Goal: Transaction & Acquisition: Book appointment/travel/reservation

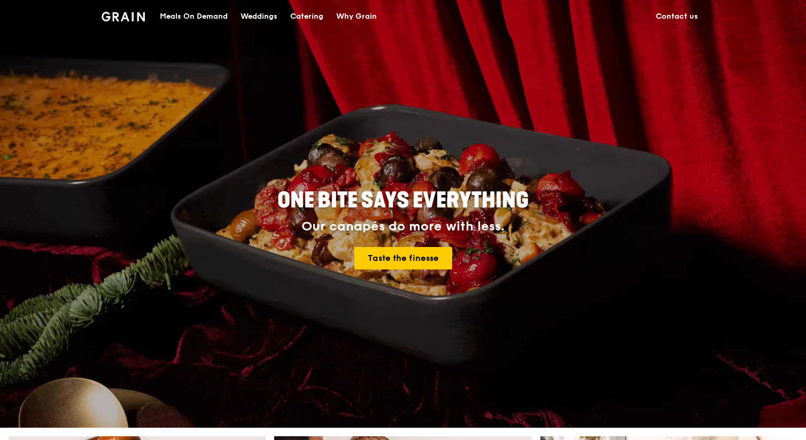
click at [299, 17] on div "Catering" at bounding box center [306, 17] width 33 height 32
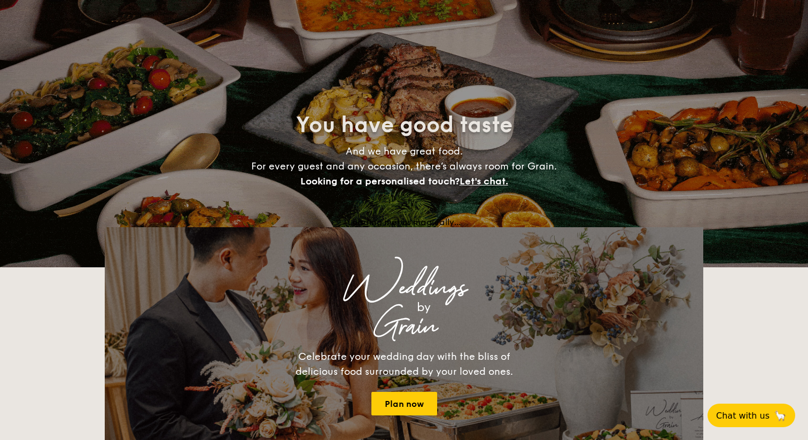
select select
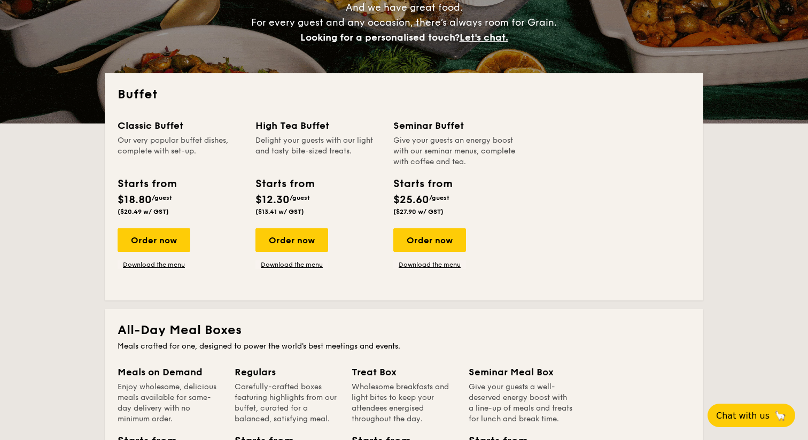
scroll to position [126, 0]
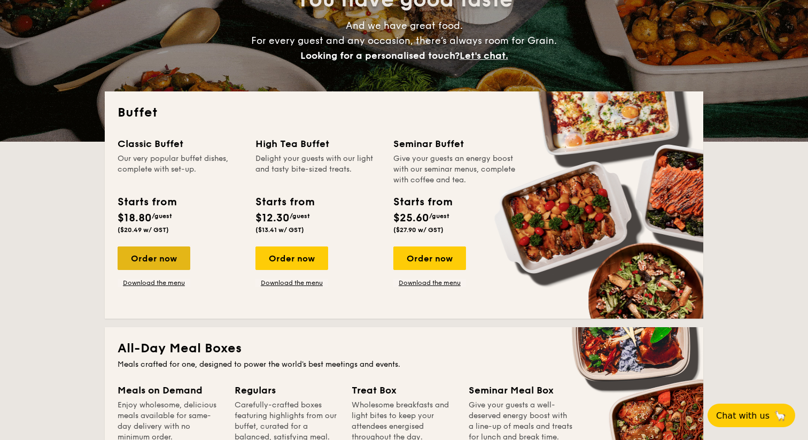
click at [170, 258] on div "Order now" at bounding box center [154, 258] width 73 height 24
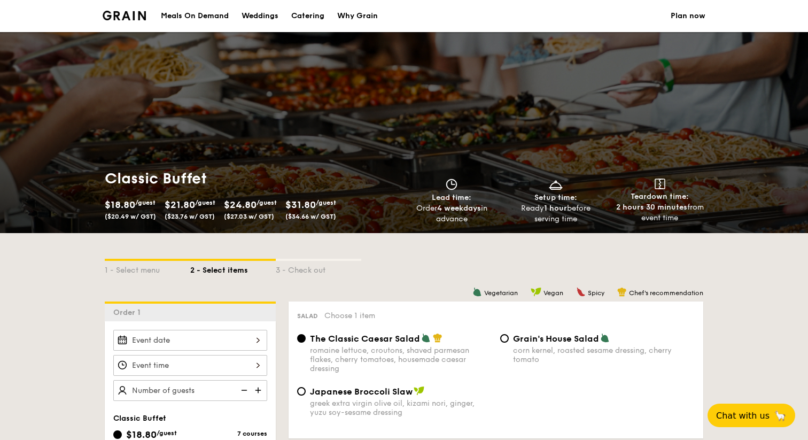
click at [214, 141] on div "Classic Buffet $18.80 /guest ($20.49 w/ GST) $21.80 /guest ($23.76 w/ GST) $24.…" at bounding box center [404, 132] width 808 height 201
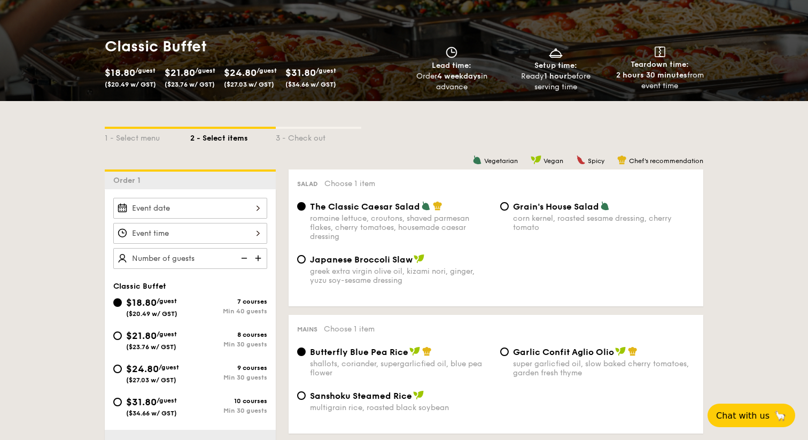
scroll to position [138, 0]
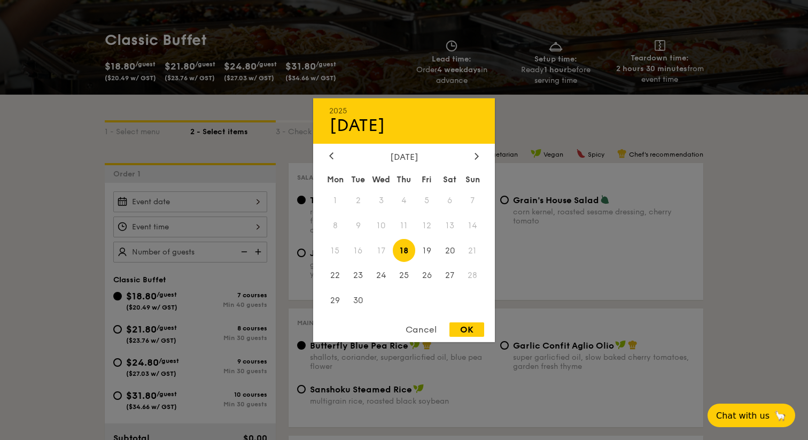
click at [217, 200] on div "2025 Sep [DATE] Tue Wed Thu Fri Sat Sun 1 2 3 4 5 6 7 8 9 10 11 12 13 14 15 16 …" at bounding box center [190, 201] width 154 height 21
click at [471, 151] on div "[DATE]" at bounding box center [404, 156] width 150 height 10
click at [476, 154] on icon at bounding box center [477, 155] width 4 height 7
click at [453, 223] on span "11" at bounding box center [449, 225] width 23 height 23
click at [470, 328] on div "OK" at bounding box center [466, 329] width 35 height 14
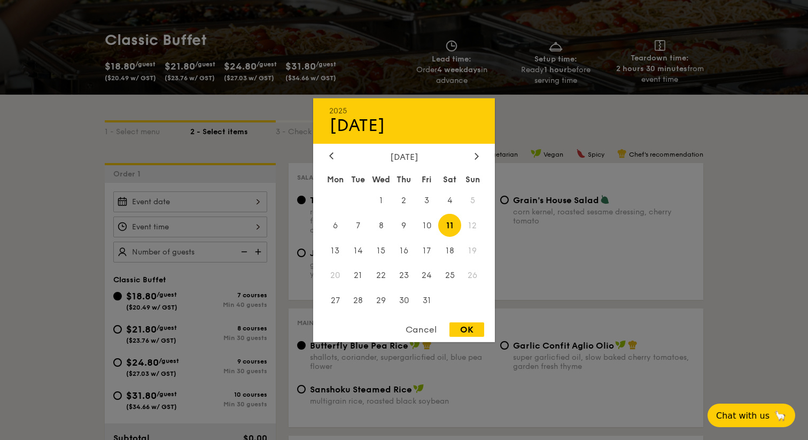
type input "[DATE]"
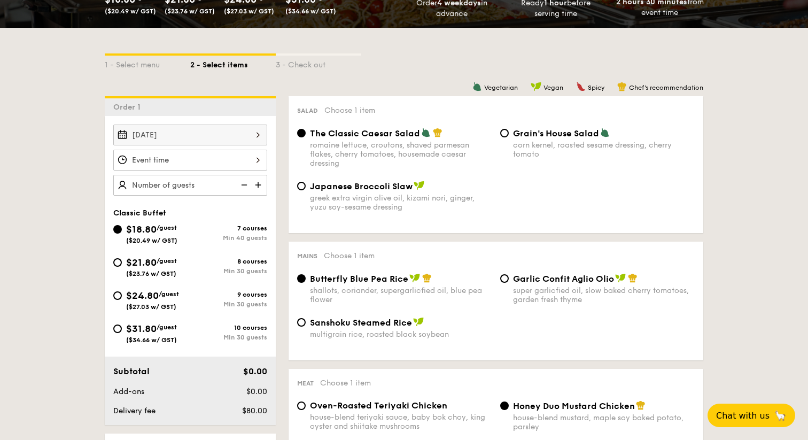
scroll to position [214, 0]
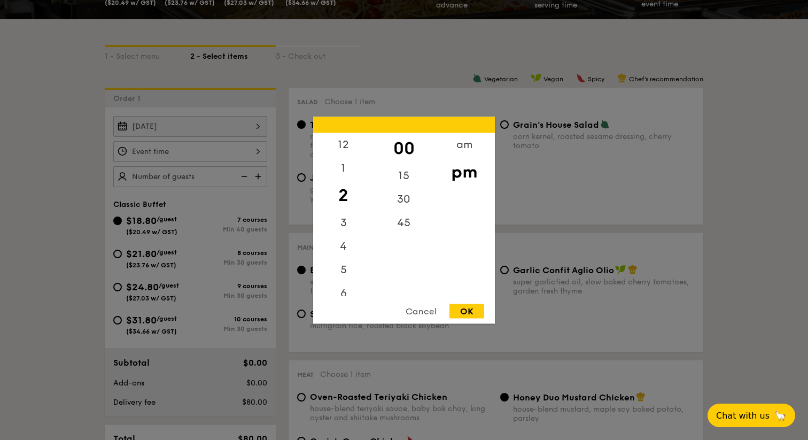
click at [247, 147] on div "12 1 2 3 4 5 6 7 8 9 10 11 00 15 30 45 am pm Cancel OK" at bounding box center [190, 151] width 154 height 21
click at [346, 146] on div "12" at bounding box center [343, 148] width 60 height 31
drag, startPoint x: 345, startPoint y: 153, endPoint x: 344, endPoint y: 189, distance: 35.8
click at [344, 189] on div "12 1 2 3 4 5 6 7 8 9 10 11" at bounding box center [343, 214] width 60 height 163
click at [471, 310] on div "OK" at bounding box center [466, 311] width 35 height 14
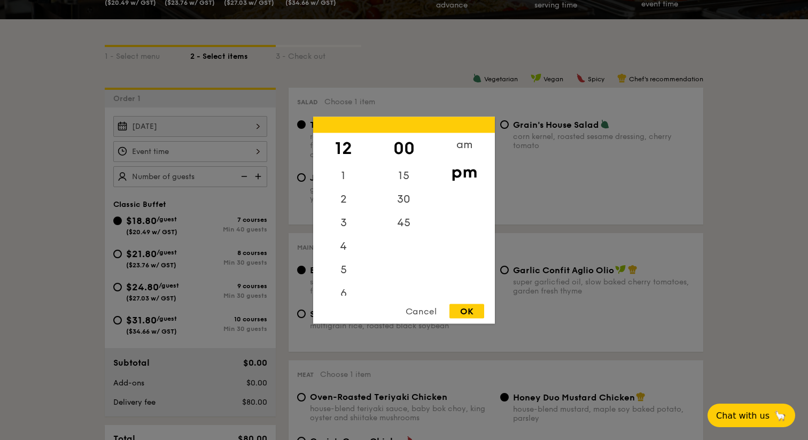
type input "12:00PM"
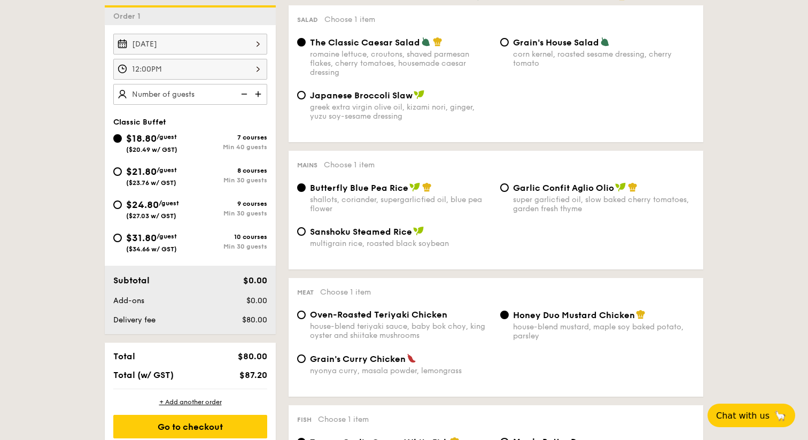
scroll to position [290, 0]
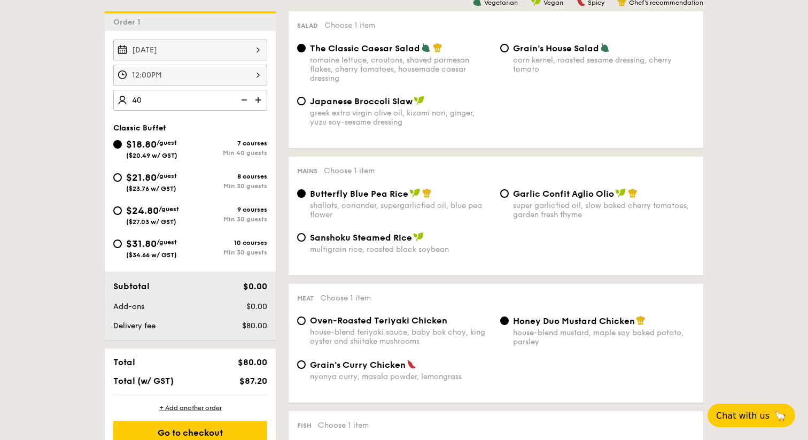
type input "40 guests"
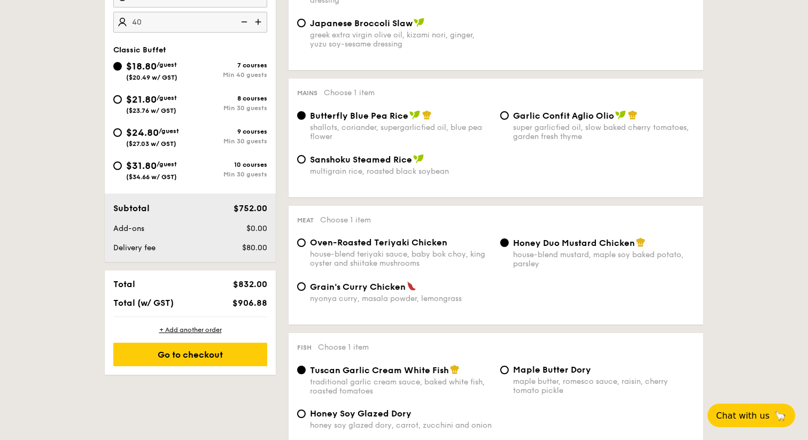
scroll to position [378, 0]
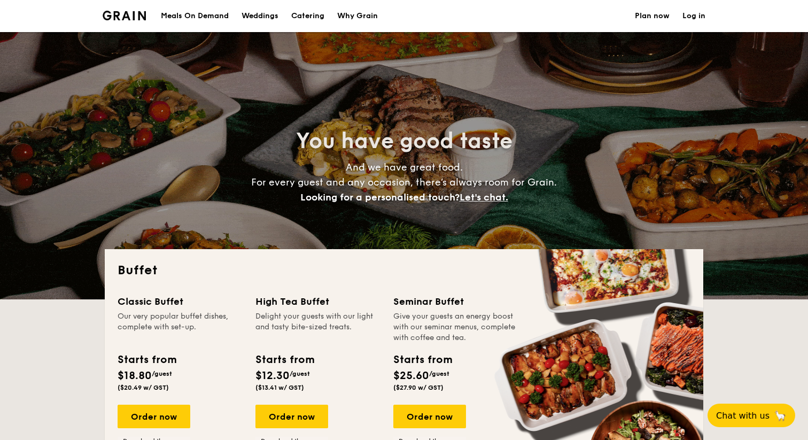
select select
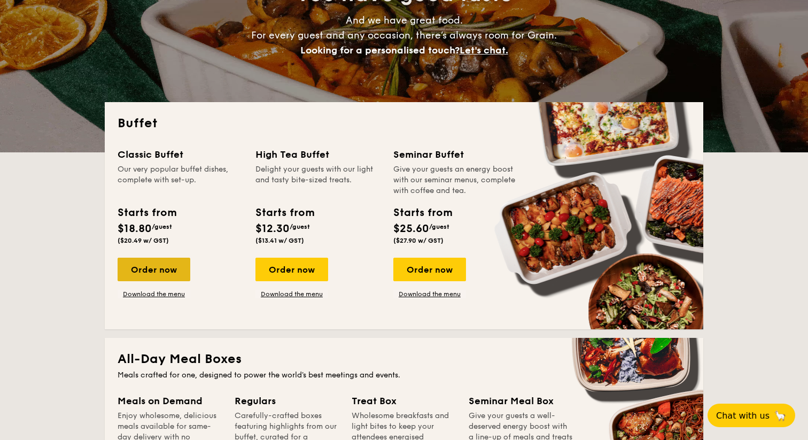
click at [167, 273] on div "Order now" at bounding box center [154, 270] width 73 height 24
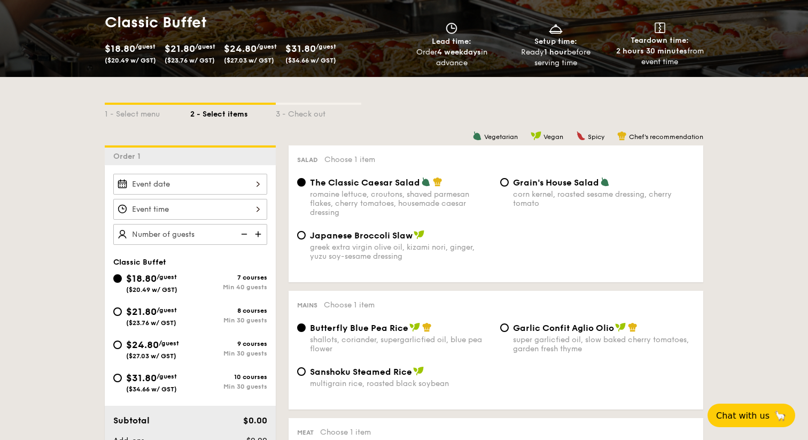
scroll to position [160, 0]
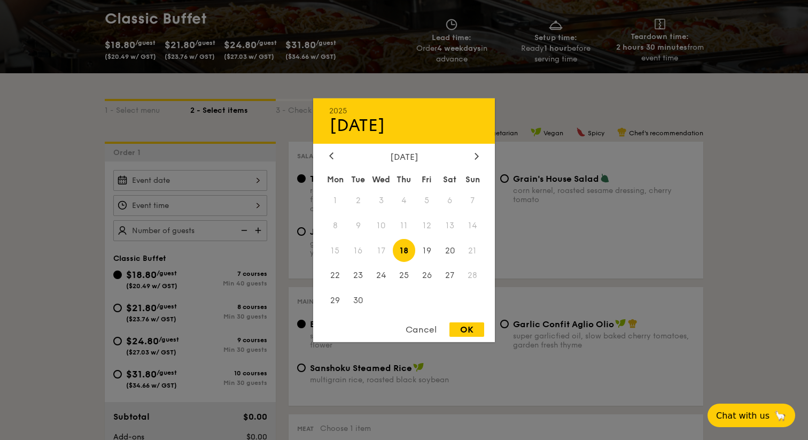
click at [234, 188] on div "2025 Sep 18 September 2025 Mon Tue Wed Thu Fri Sat Sun 1 2 3 4 5 6 7 8 9 10 11 …" at bounding box center [190, 180] width 154 height 21
click at [473, 153] on div at bounding box center [477, 156] width 10 height 10
click at [333, 157] on icon at bounding box center [331, 155] width 4 height 7
click at [476, 157] on icon at bounding box center [476, 156] width 3 height 6
click at [454, 224] on span "11" at bounding box center [449, 225] width 23 height 23
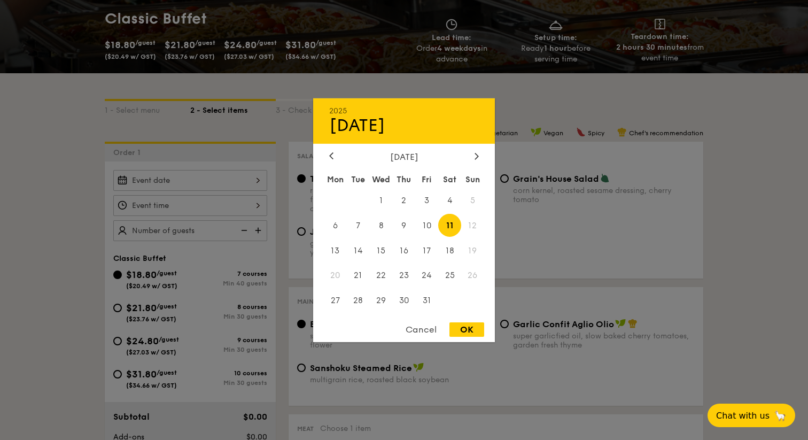
click at [470, 331] on div "OK" at bounding box center [466, 329] width 35 height 14
type input "Oct 11, 2025"
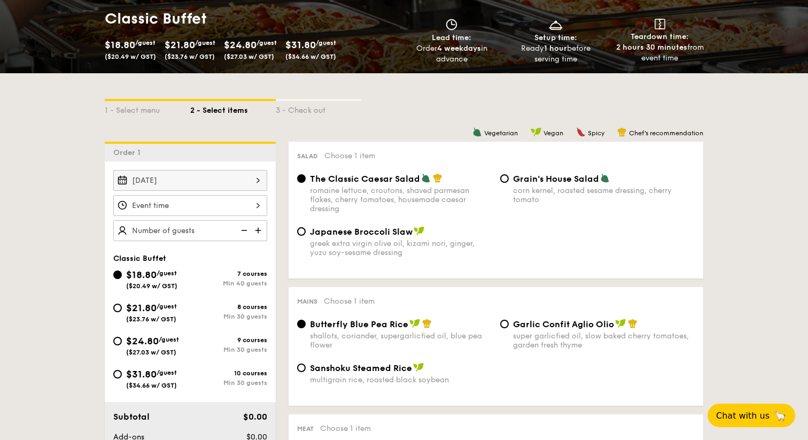
click at [218, 207] on div at bounding box center [190, 205] width 154 height 21
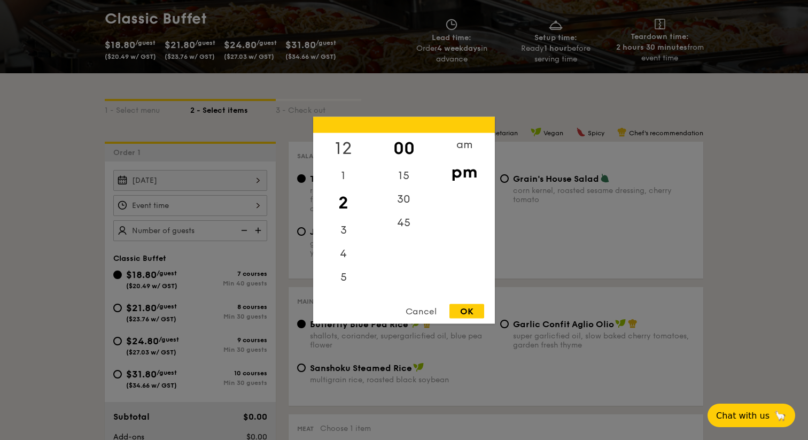
click at [344, 147] on div "12" at bounding box center [343, 148] width 60 height 31
click at [402, 147] on div "00" at bounding box center [404, 148] width 60 height 31
click at [464, 312] on div "OK" at bounding box center [466, 311] width 35 height 14
type input "12:00PM"
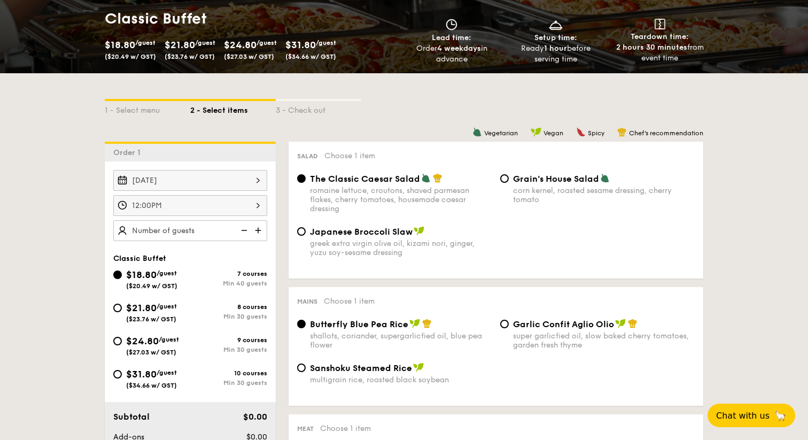
click at [260, 232] on img at bounding box center [259, 230] width 16 height 20
type input "40 guests"
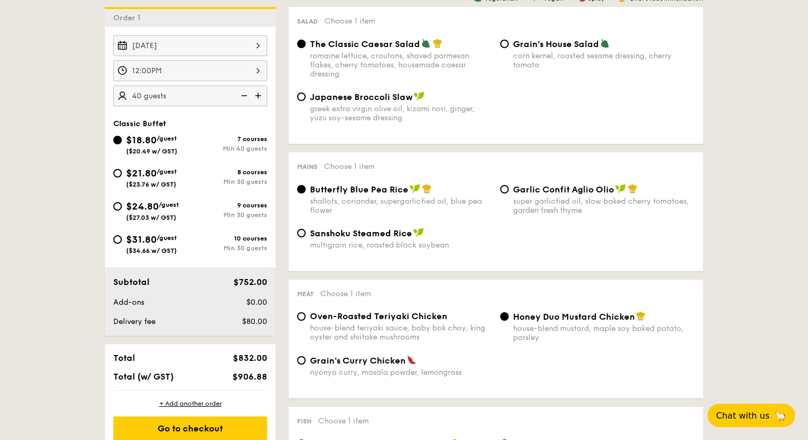
scroll to position [300, 0]
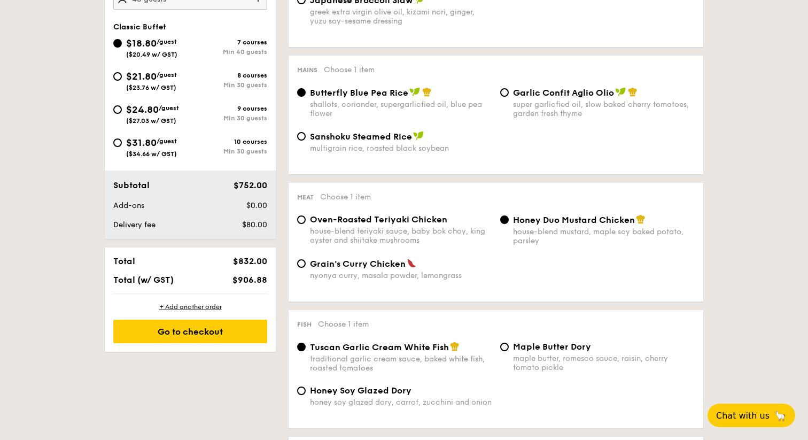
scroll to position [382, 0]
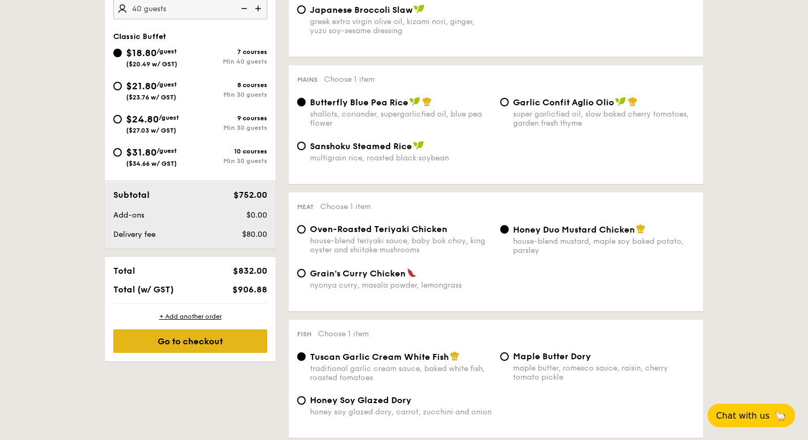
click at [222, 340] on div "Go to checkout" at bounding box center [190, 341] width 154 height 24
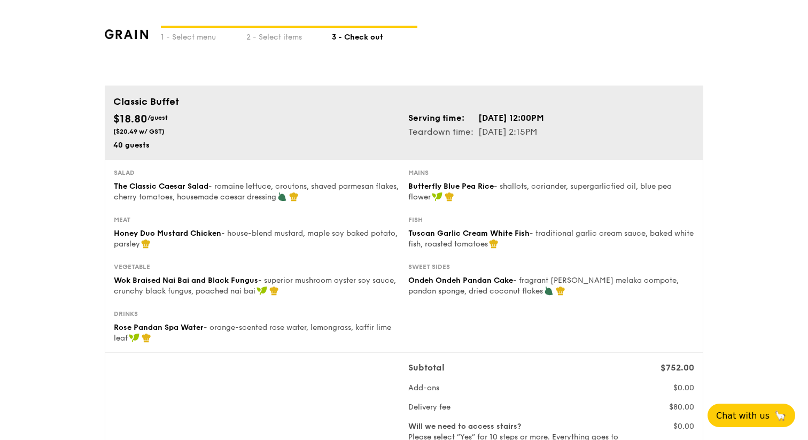
click at [546, 222] on div "Fish" at bounding box center [551, 219] width 286 height 9
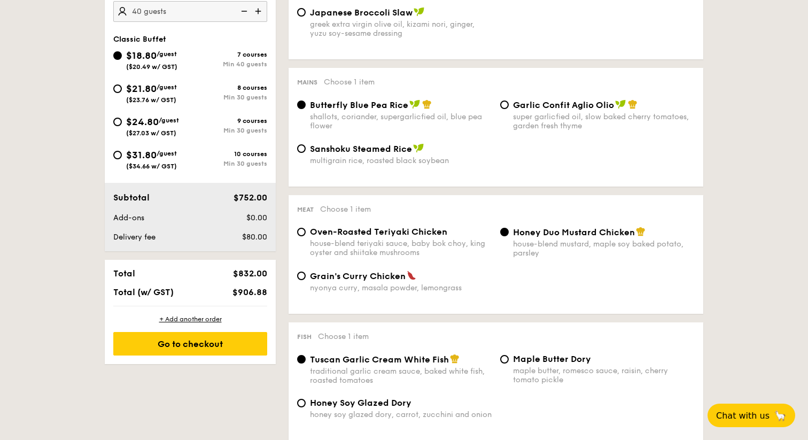
scroll to position [407, 0]
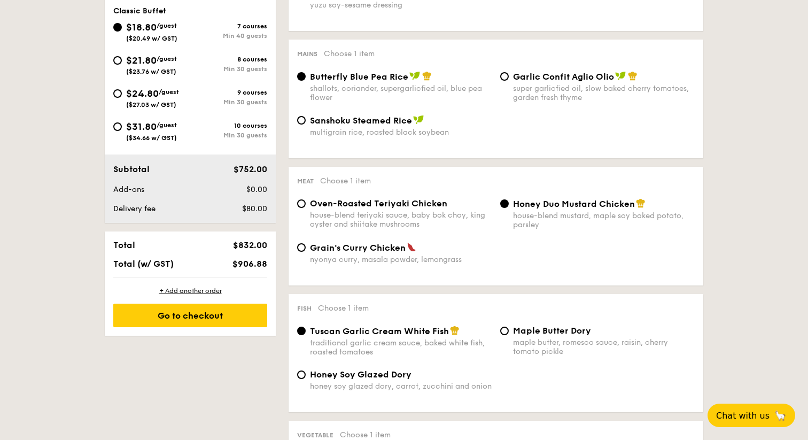
click at [156, 66] on div "$21.80 /guest ($23.76 w/ GST)" at bounding box center [151, 64] width 51 height 22
click at [122, 65] on input "$21.80 /guest ($23.76 w/ GST) 8 courses Min 30 guests" at bounding box center [117, 60] width 9 height 9
radio input "true"
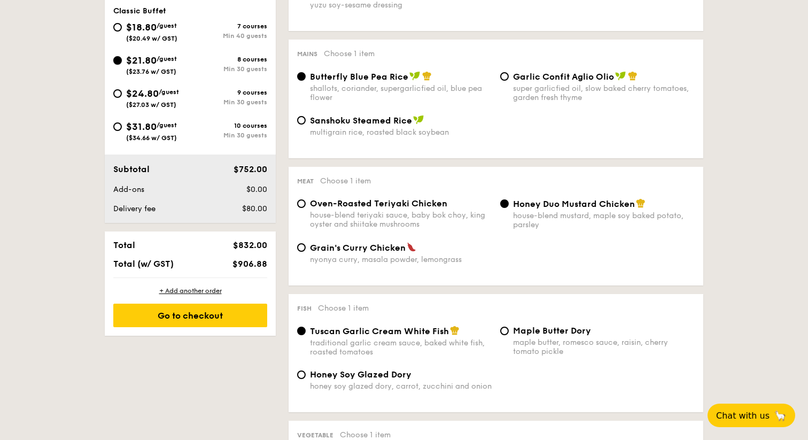
radio input "true"
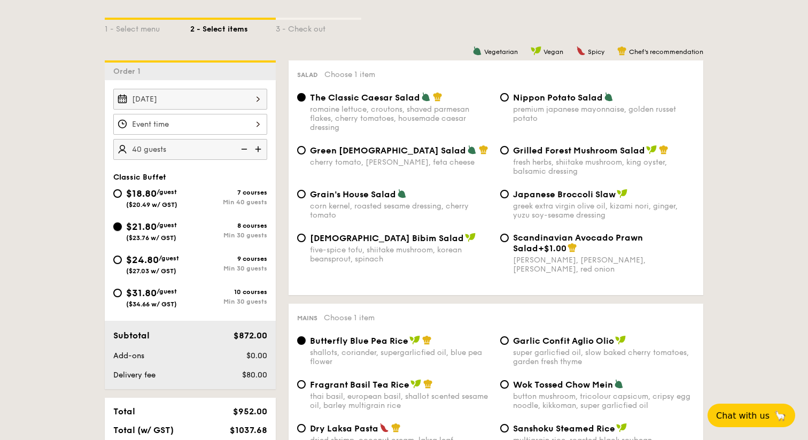
scroll to position [242, 0]
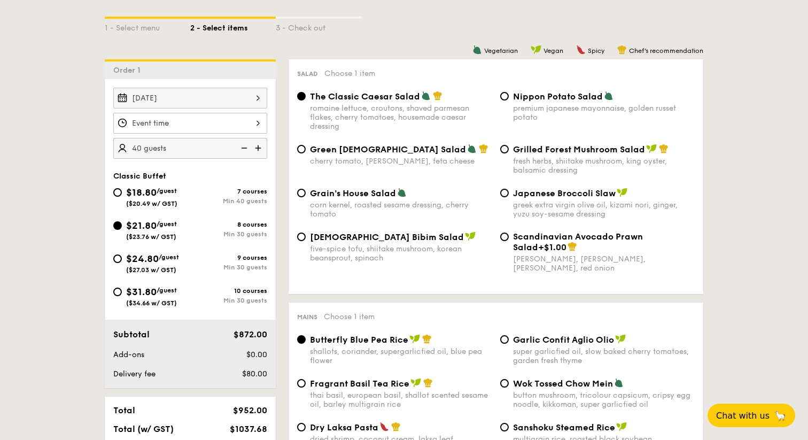
click at [190, 194] on div "7 courses" at bounding box center [228, 191] width 77 height 7
click at [122, 194] on input "$18.80 /guest ($20.49 w/ GST) 7 courses Min 40 guests" at bounding box center [117, 192] width 9 height 9
radio input "true"
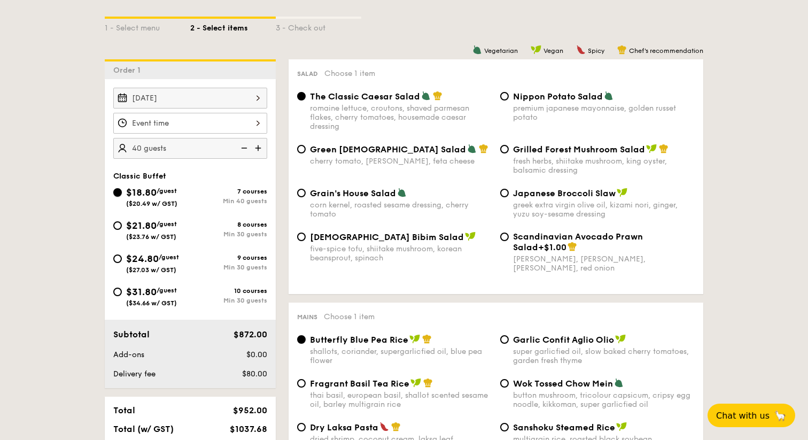
radio input "true"
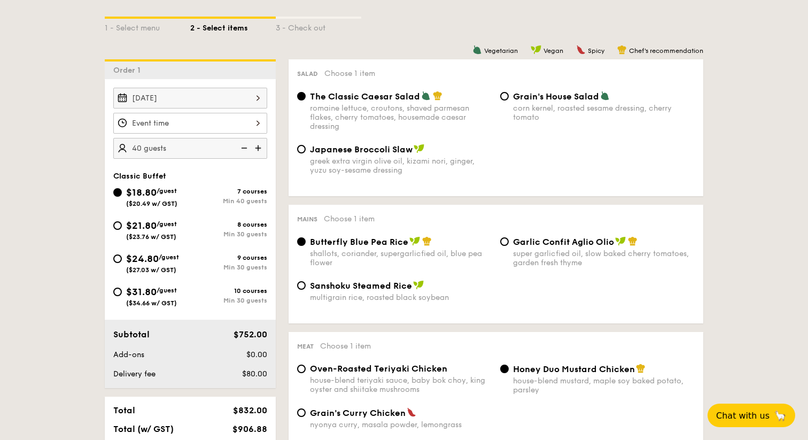
click at [163, 227] on span "/guest" at bounding box center [167, 223] width 20 height 7
click at [122, 227] on input "$21.80 /guest ($23.76 w/ GST) 8 courses Min 30 guests" at bounding box center [117, 225] width 9 height 9
radio input "true"
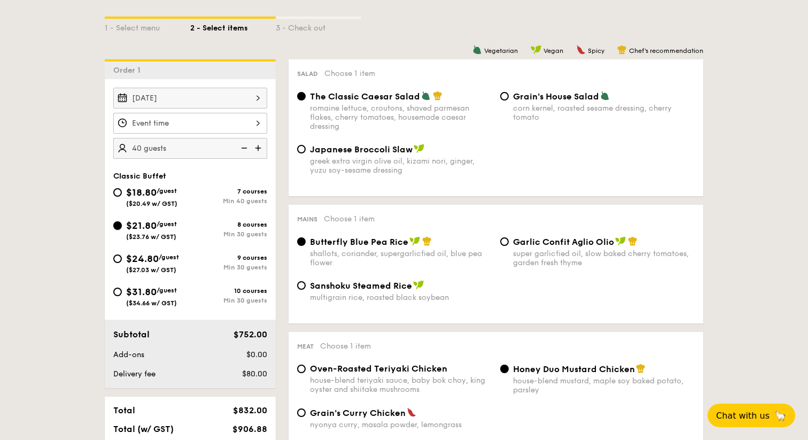
radio input "true"
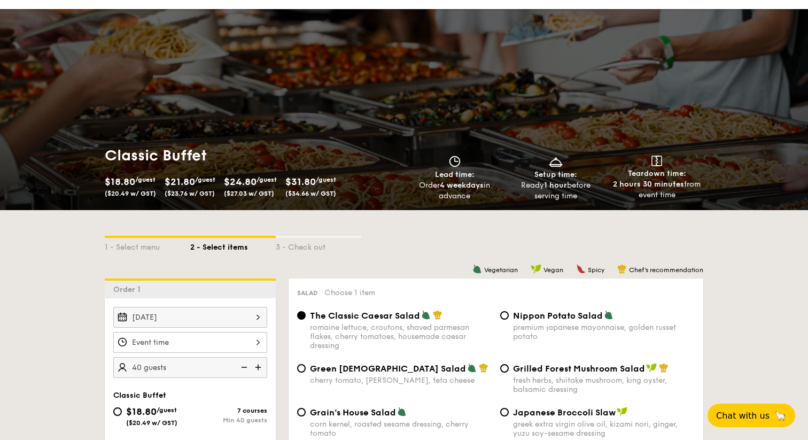
scroll to position [0, 0]
